Goal: Task Accomplishment & Management: Manage account settings

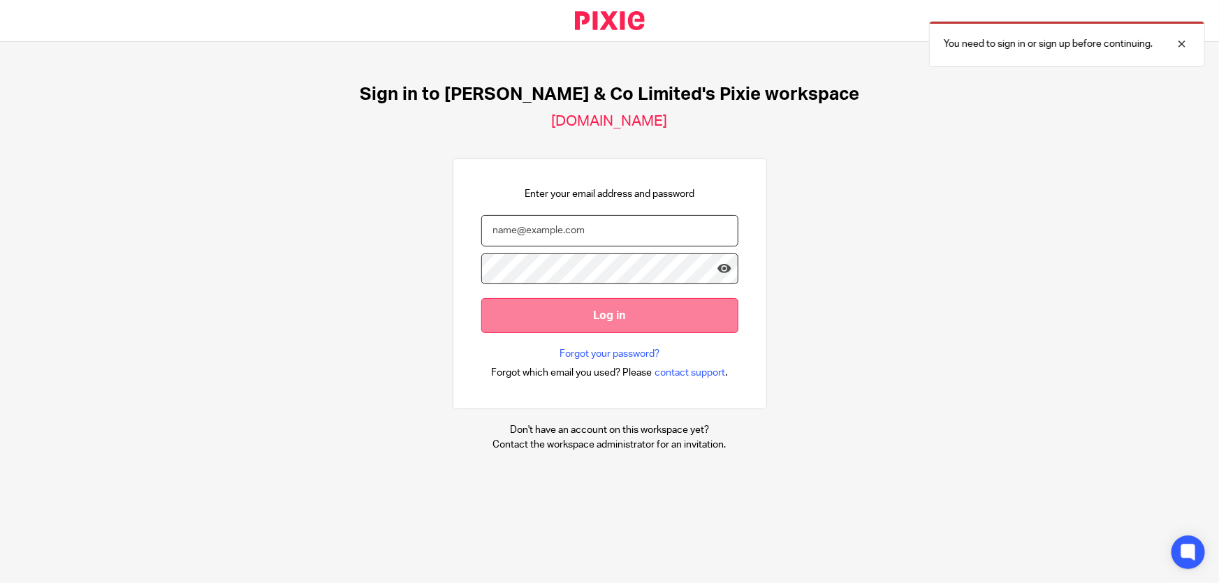
type input "marianne.price@andrewprice.co.uk"
click at [602, 322] on input "Log in" at bounding box center [609, 315] width 257 height 34
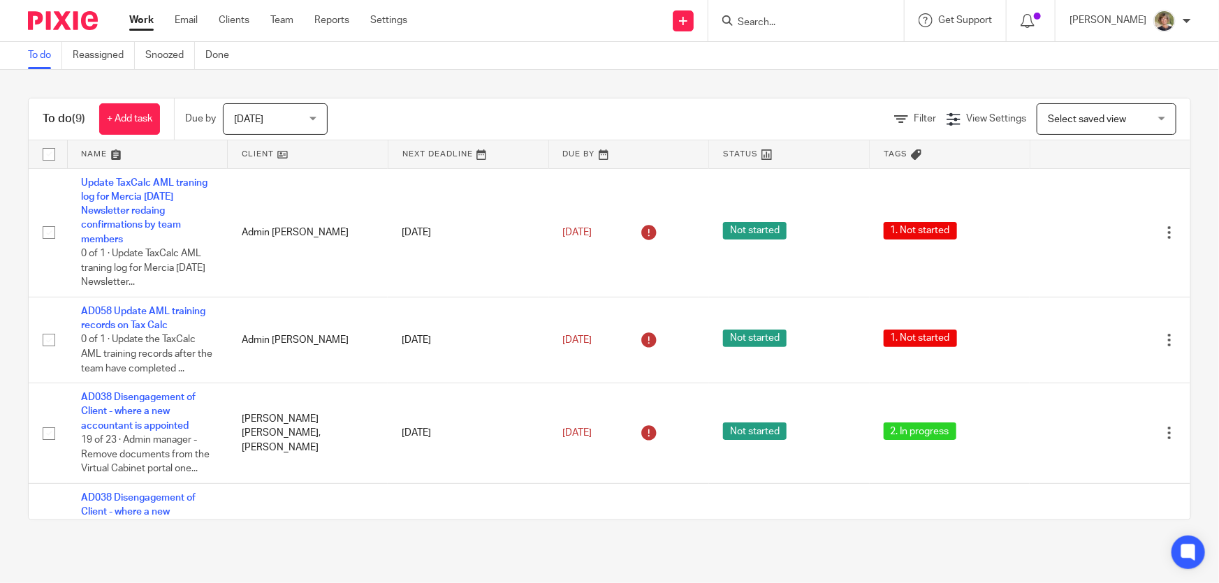
click at [319, 116] on div "Today Today" at bounding box center [275, 118] width 105 height 31
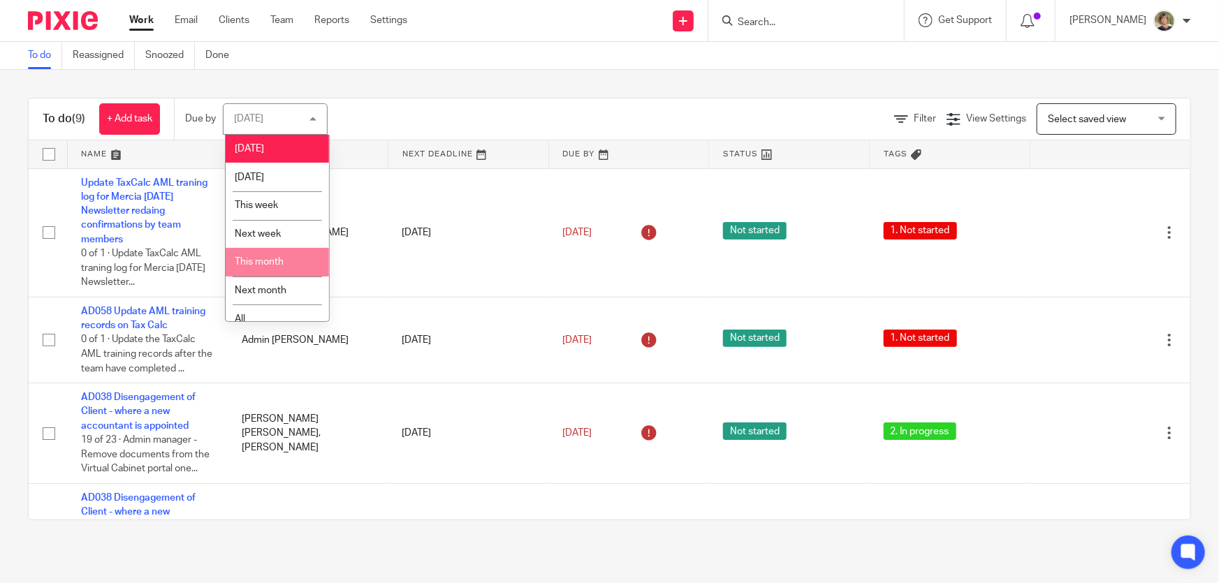
scroll to position [10, 0]
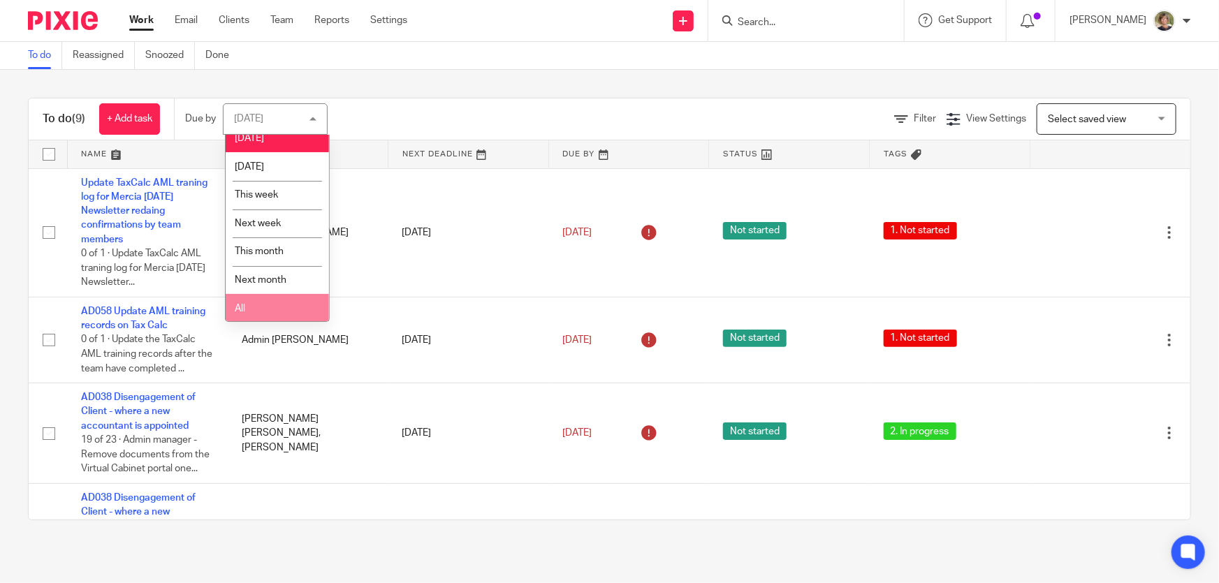
click at [279, 310] on li "All" at bounding box center [277, 308] width 103 height 29
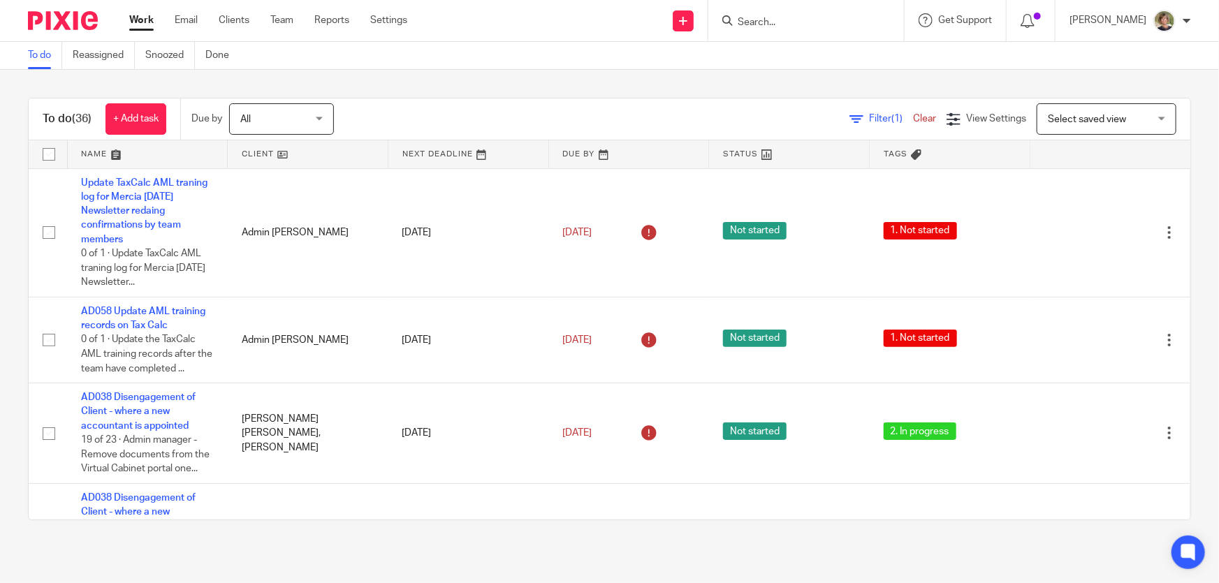
click at [804, 19] on input "Search" at bounding box center [799, 23] width 126 height 13
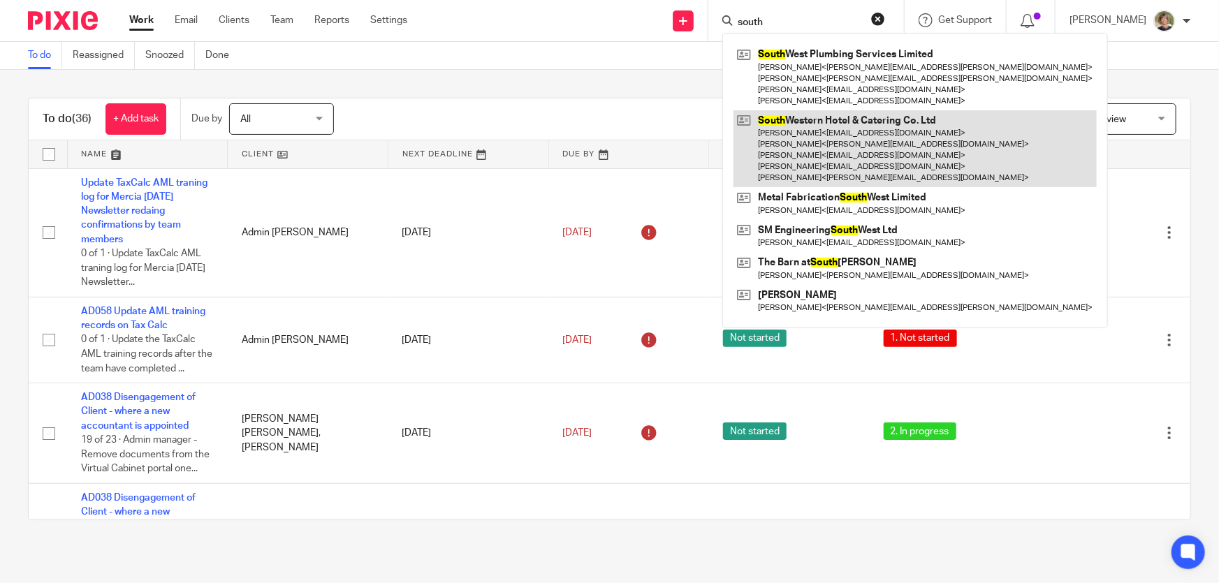
type input "south"
click at [876, 153] on link at bounding box center [914, 149] width 363 height 78
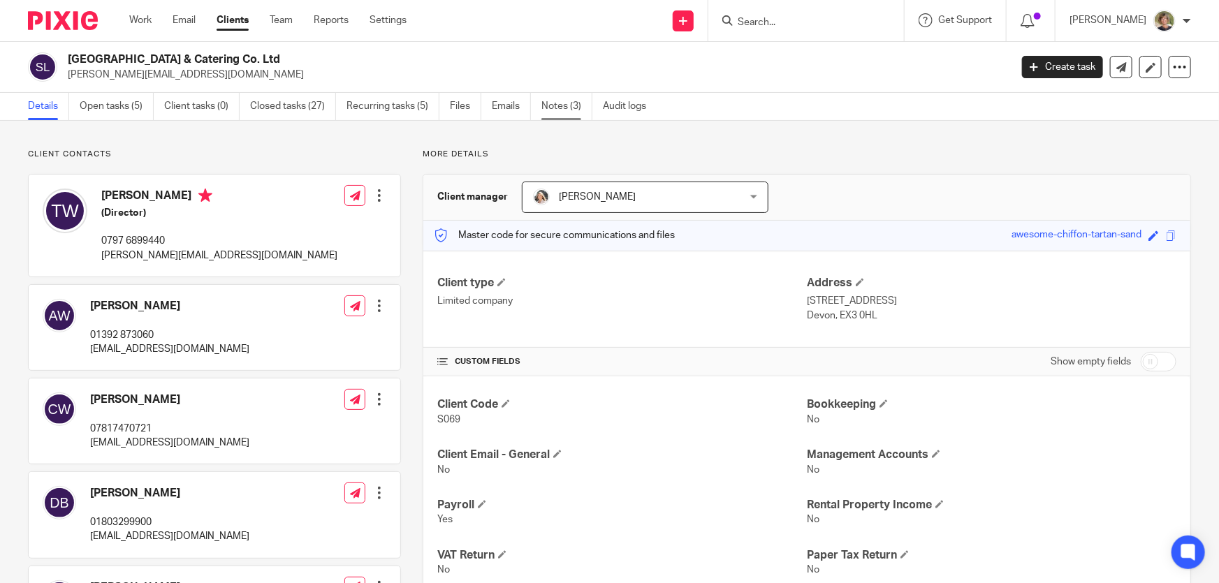
click at [568, 105] on link "Notes (3)" at bounding box center [566, 106] width 51 height 27
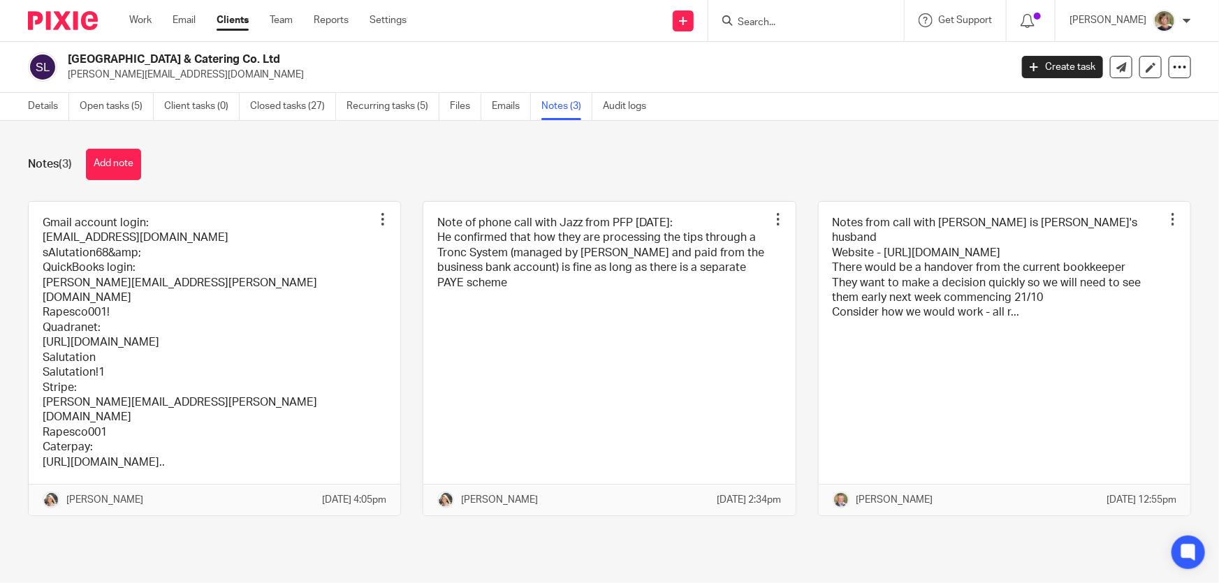
click at [795, 19] on input "Search" at bounding box center [799, 23] width 126 height 13
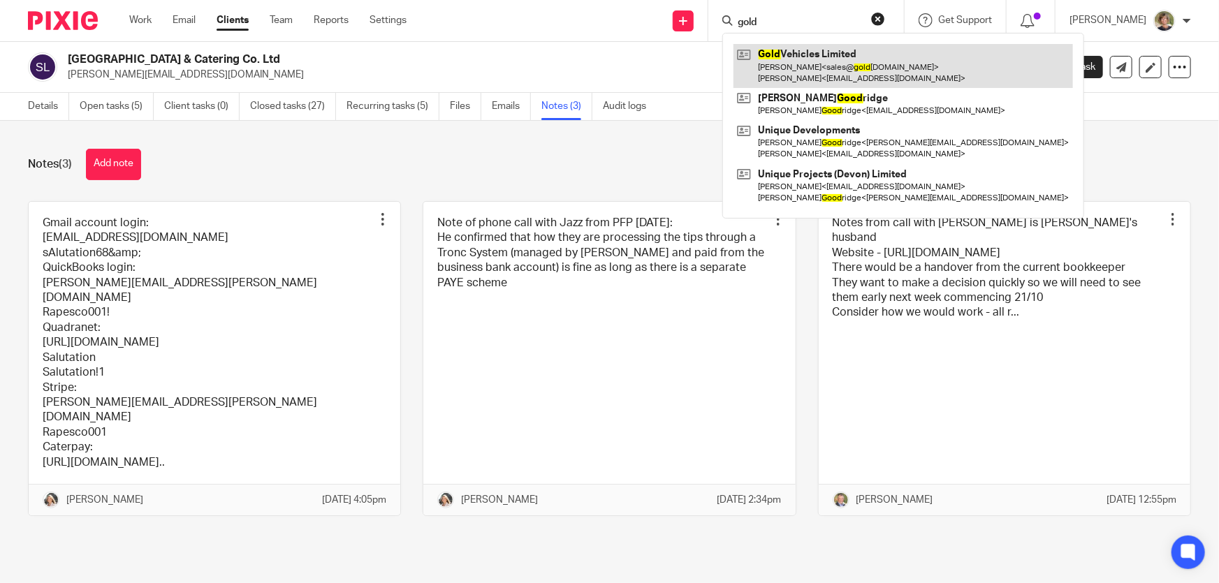
type input "gold"
click at [830, 63] on link at bounding box center [902, 65] width 339 height 43
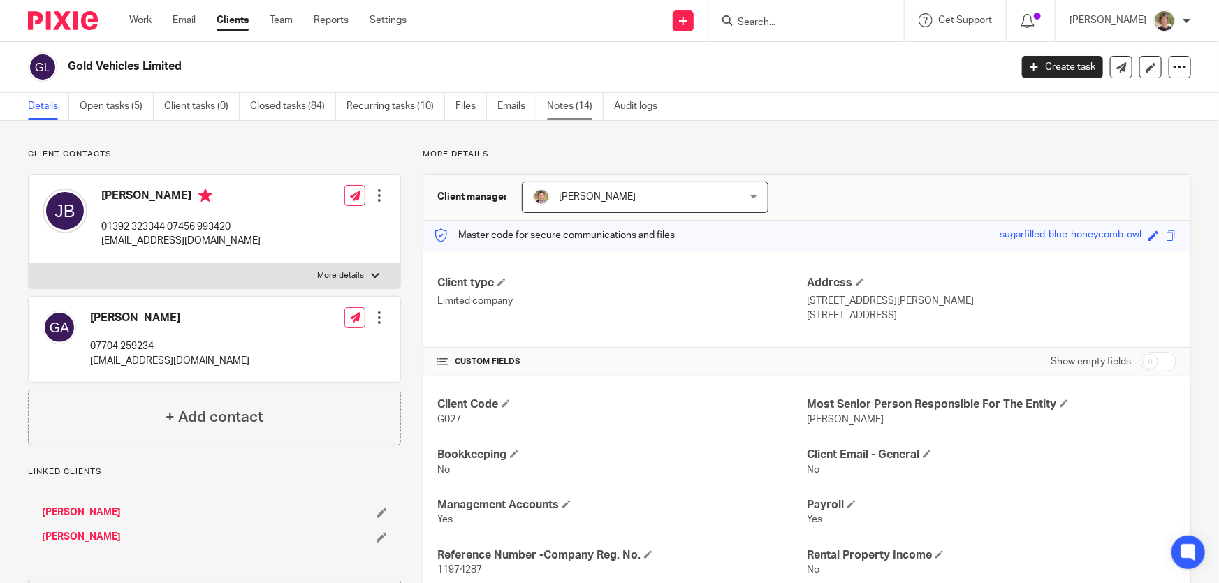
click at [559, 107] on link "Notes (14)" at bounding box center [575, 106] width 57 height 27
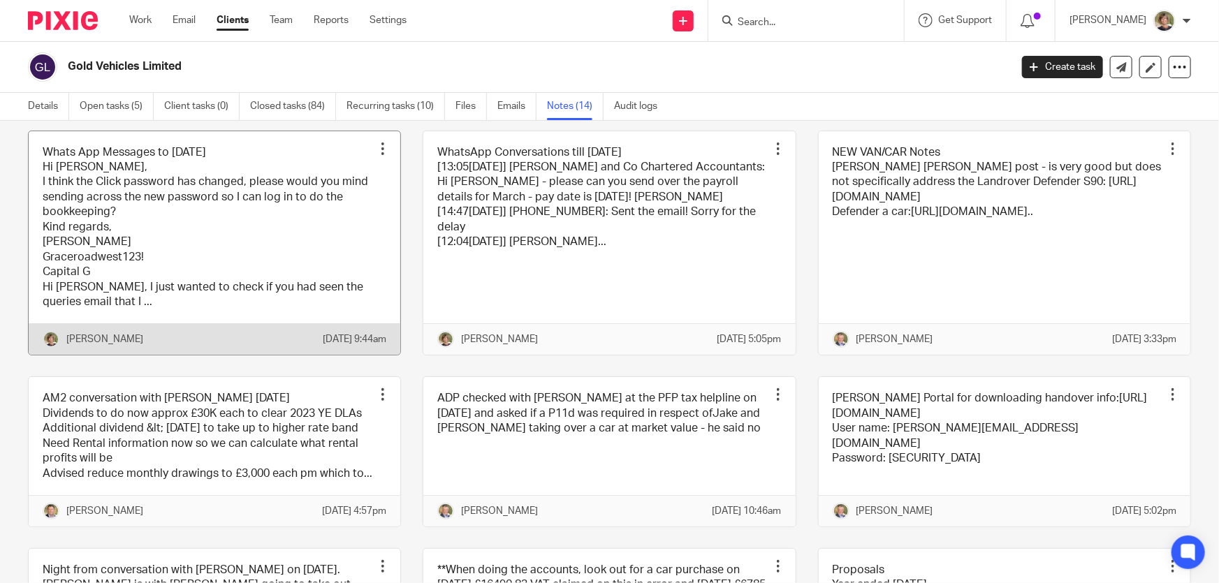
scroll to position [253, 0]
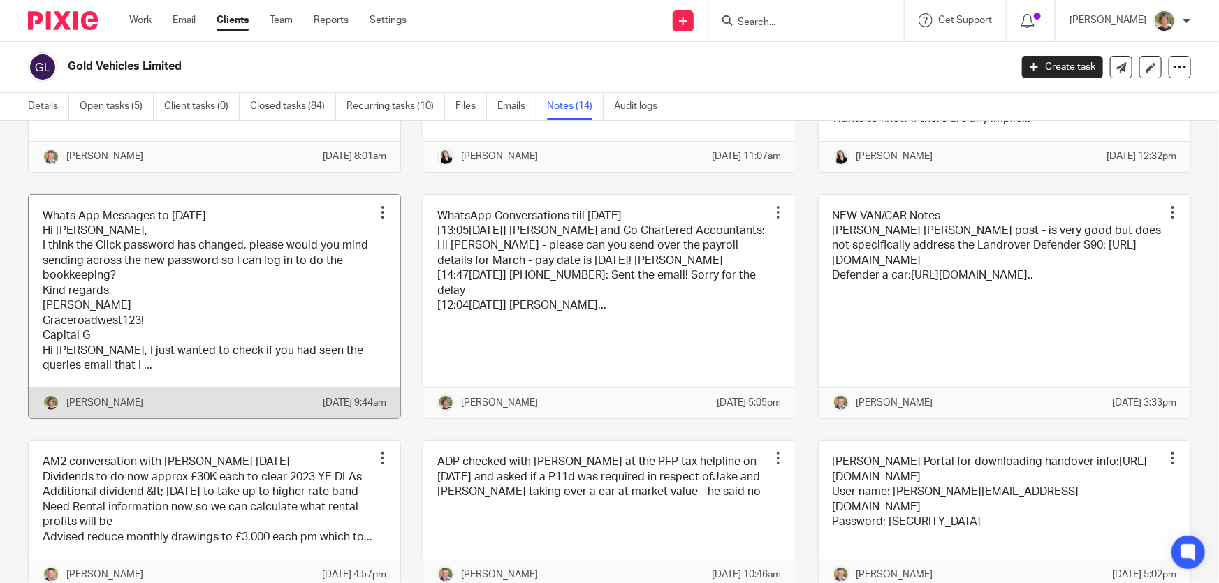
click at [336, 305] on link at bounding box center [214, 307] width 371 height 224
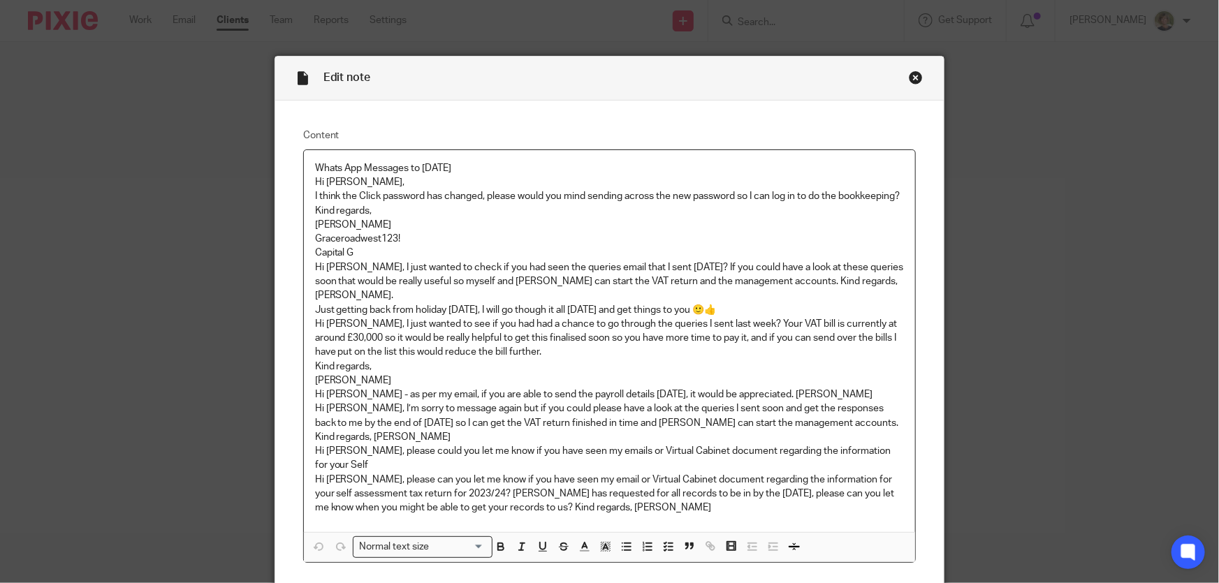
click at [908, 76] on div "Close this dialog window" at bounding box center [915, 78] width 14 height 14
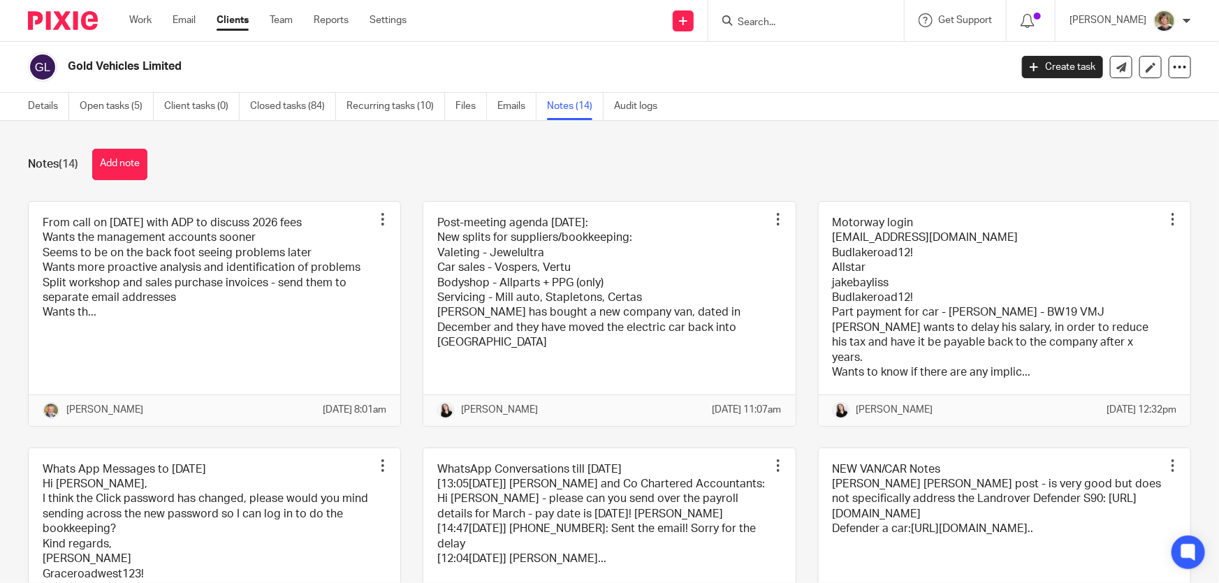
scroll to position [63, 0]
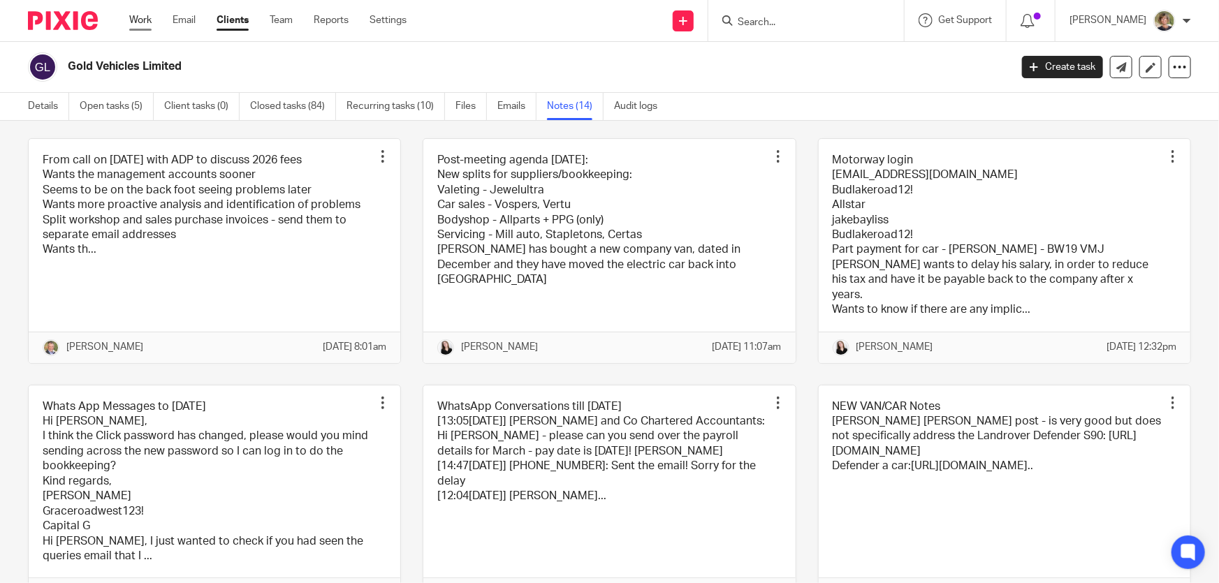
click at [133, 15] on link "Work" at bounding box center [140, 20] width 22 height 14
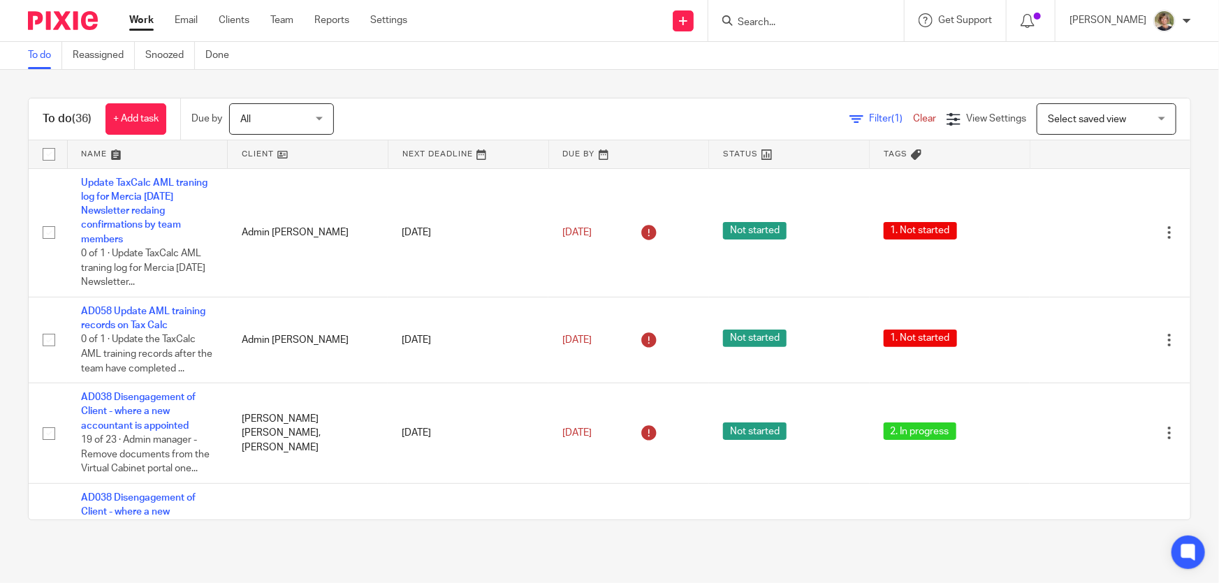
click at [834, 26] on input "Search" at bounding box center [799, 23] width 126 height 13
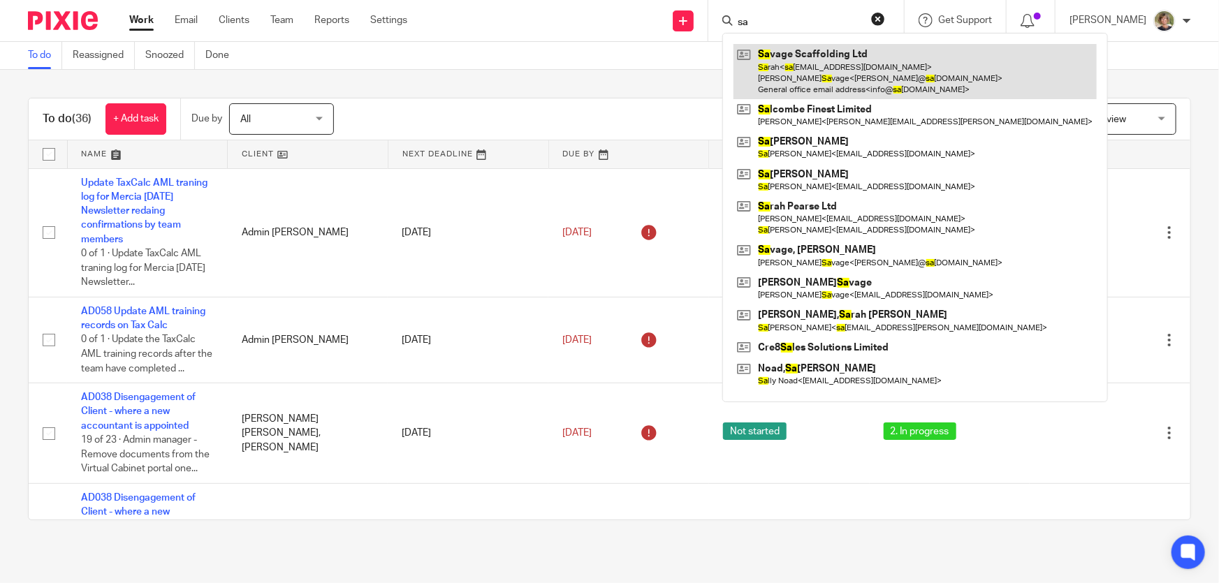
type input "sa"
click at [858, 83] on link at bounding box center [914, 71] width 363 height 55
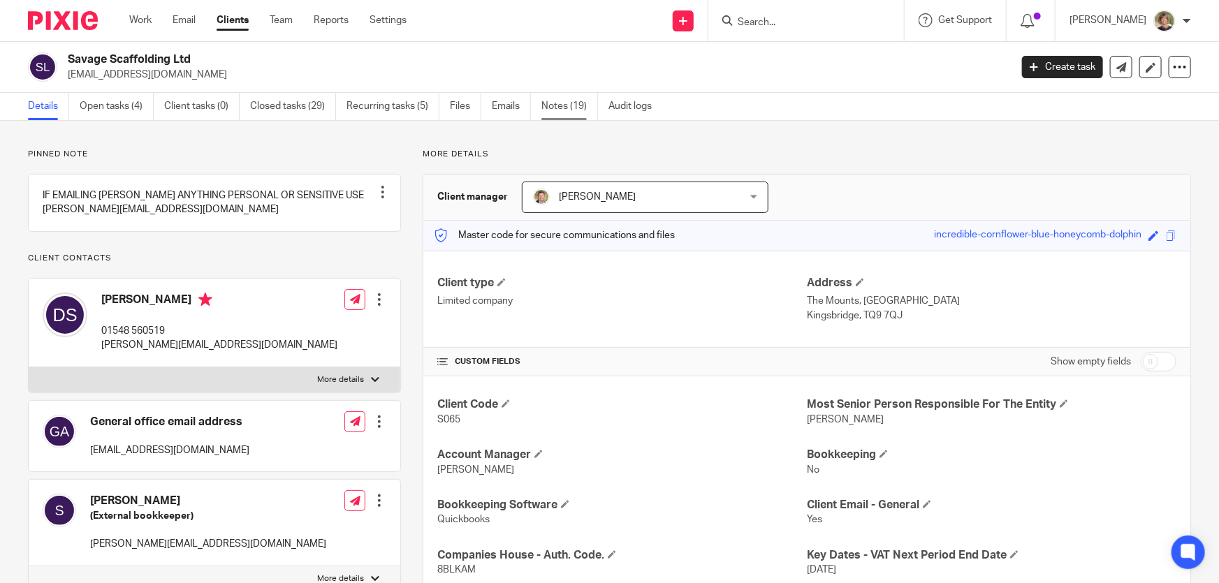
click at [573, 108] on link "Notes (19)" at bounding box center [569, 106] width 57 height 27
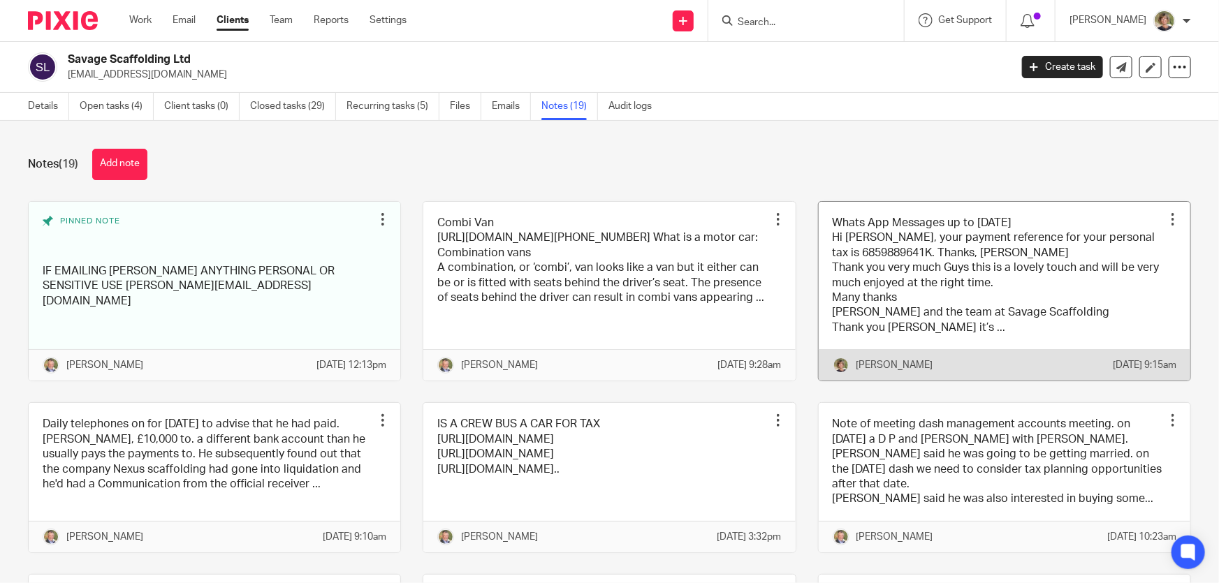
scroll to position [63, 0]
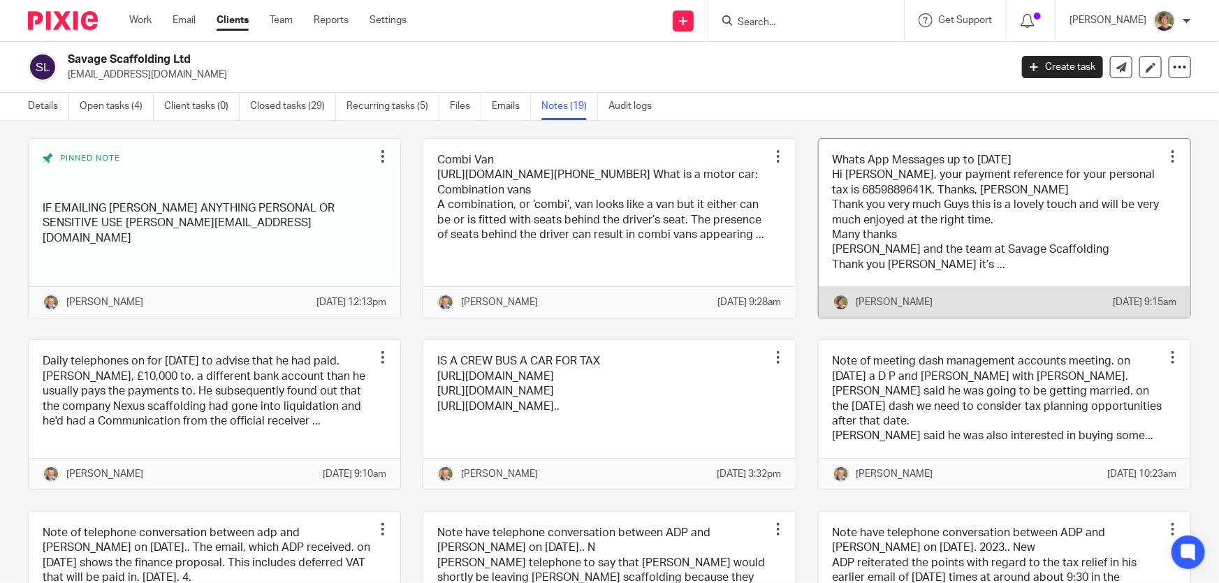
click at [1101, 258] on link at bounding box center [1003, 228] width 371 height 179
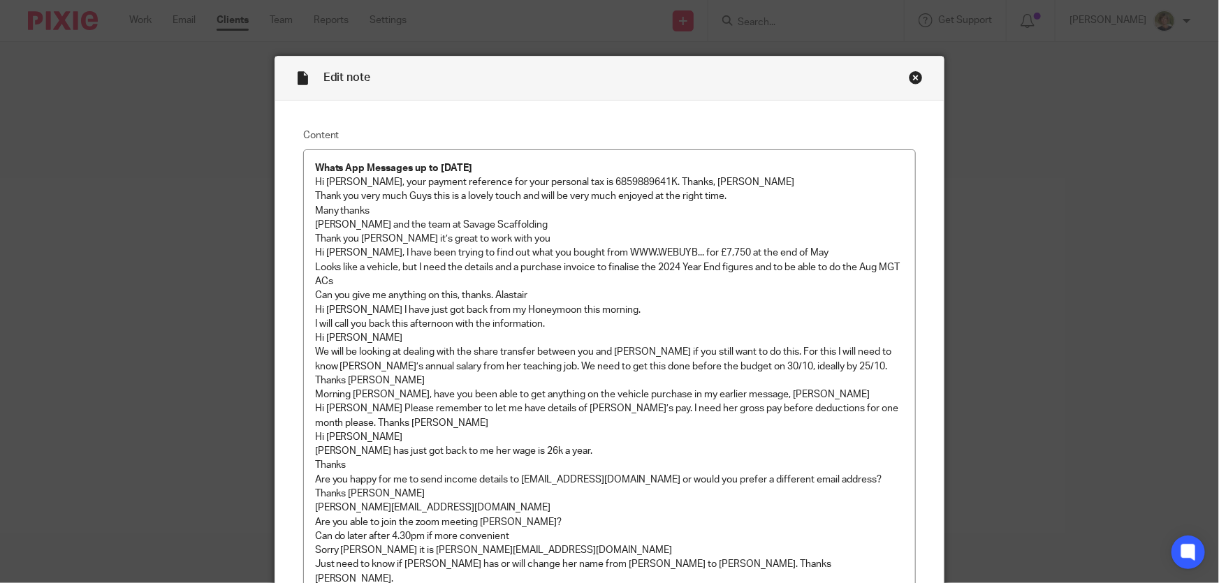
click at [911, 76] on div "Close this dialog window" at bounding box center [915, 78] width 14 height 14
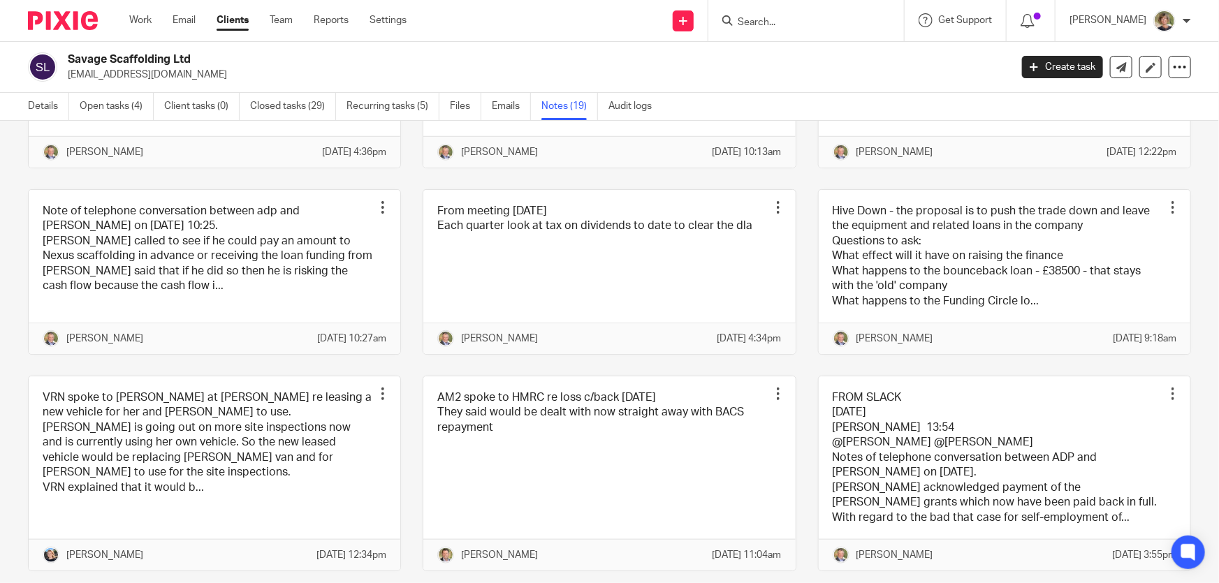
scroll to position [825, 0]
